Goal: Information Seeking & Learning: Learn about a topic

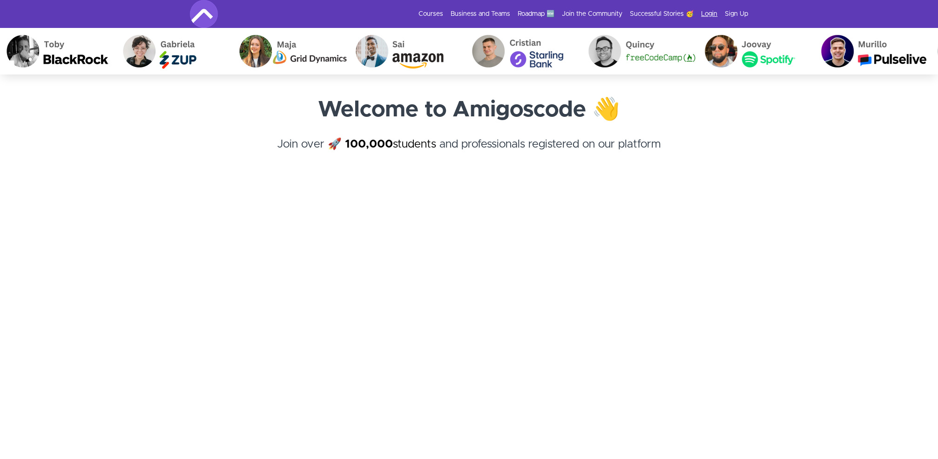
click at [706, 17] on link "Login" at bounding box center [710, 13] width 16 height 9
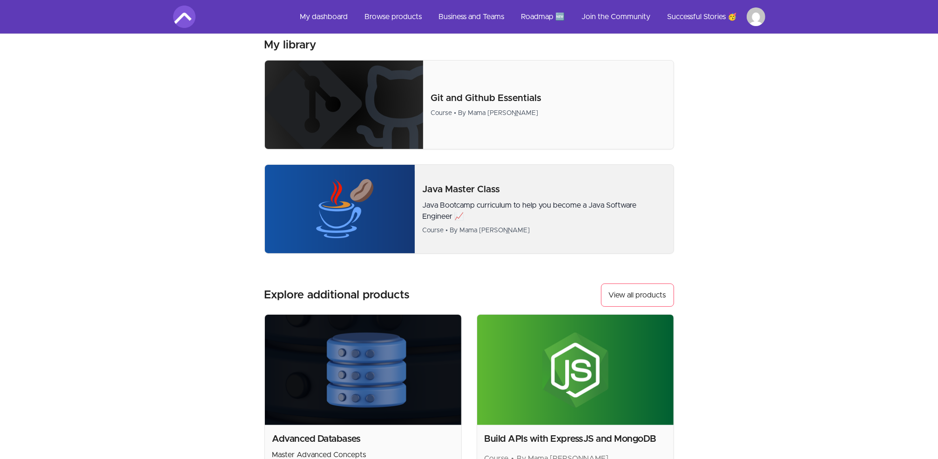
scroll to position [186, 0]
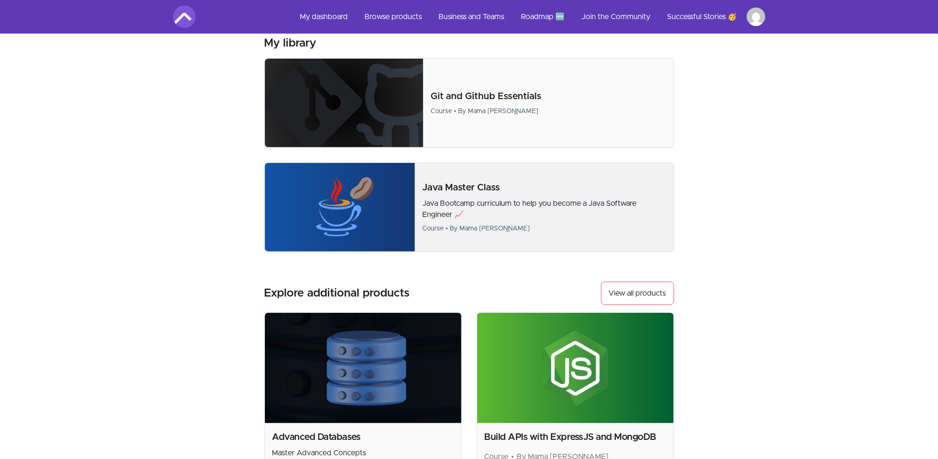
click at [384, 223] on img at bounding box center [340, 207] width 150 height 88
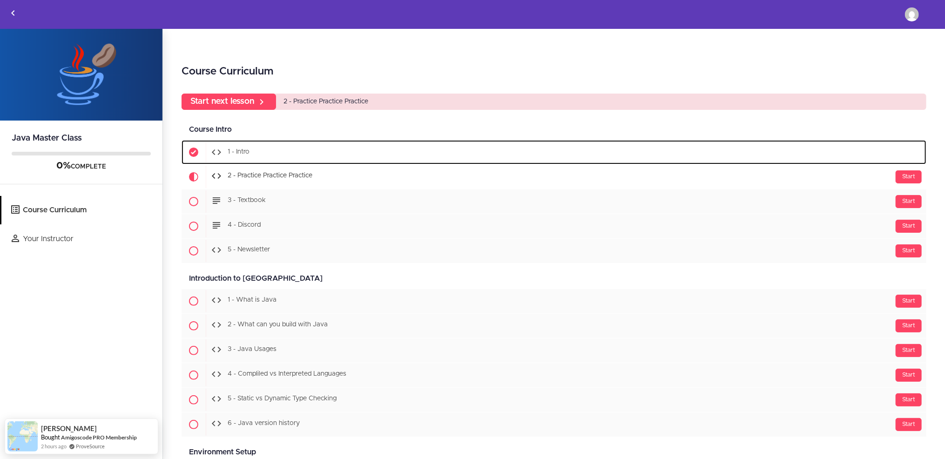
click at [372, 154] on div "Start 1 - Intro" at bounding box center [566, 152] width 721 height 20
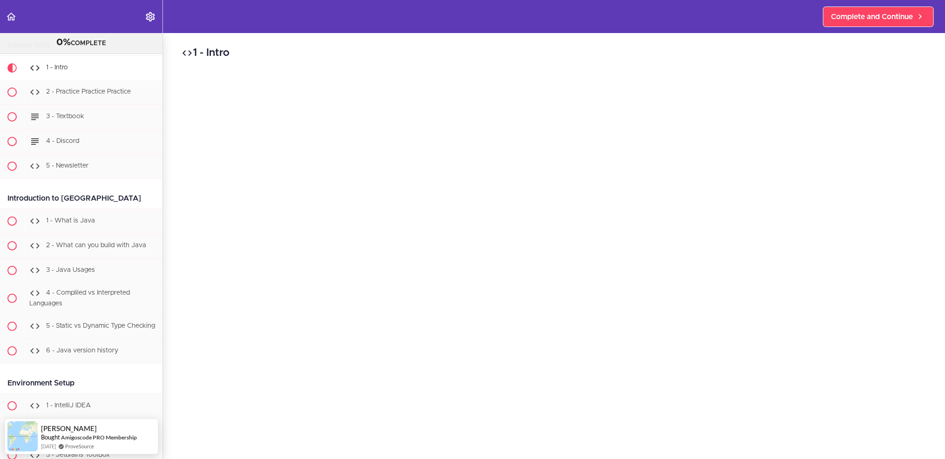
scroll to position [93, 0]
